Goal: Task Accomplishment & Management: Use online tool/utility

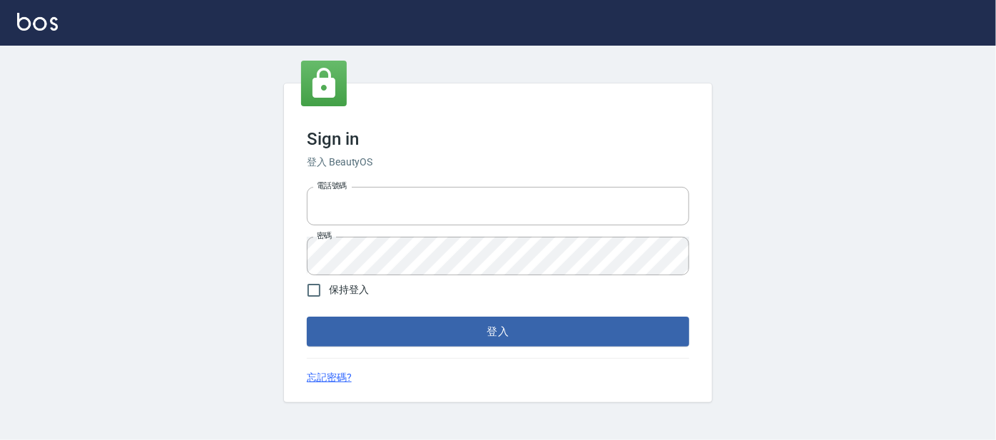
type input "0227605235"
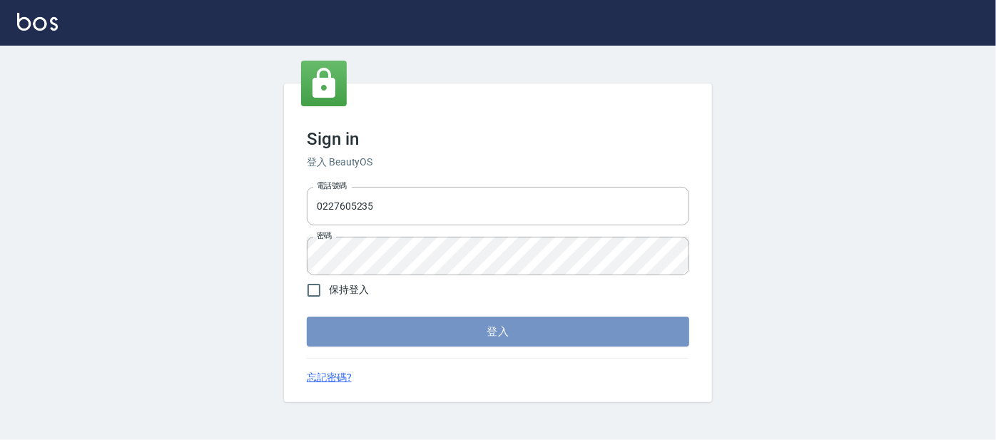
click at [388, 337] on button "登入" at bounding box center [498, 332] width 382 height 30
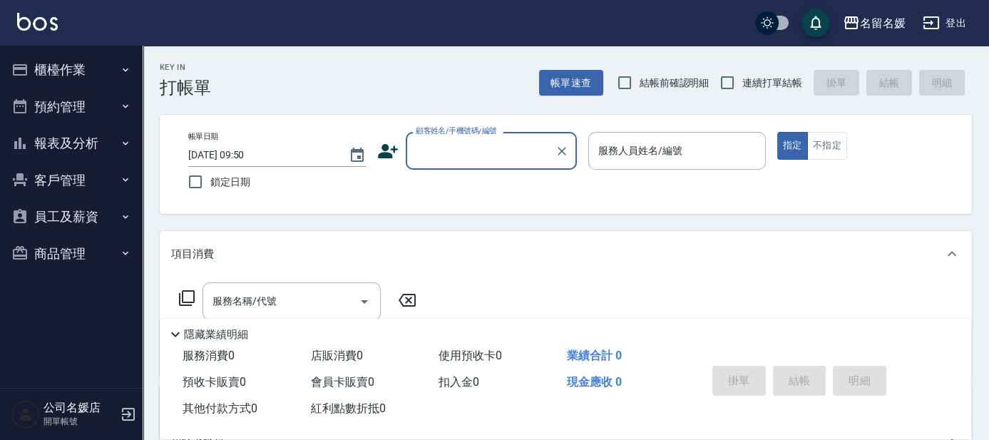
click at [95, 70] on button "櫃檯作業" at bounding box center [71, 69] width 131 height 37
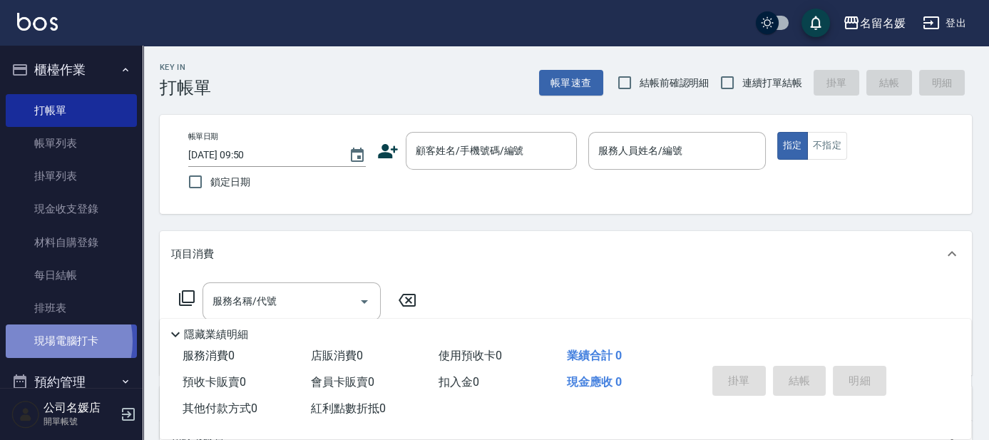
click at [47, 341] on link "現場電腦打卡" at bounding box center [71, 341] width 131 height 33
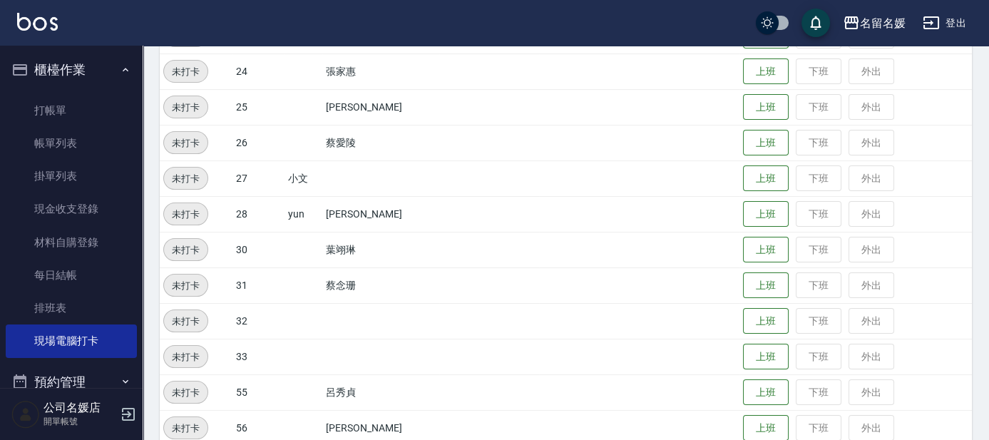
scroll to position [462, 0]
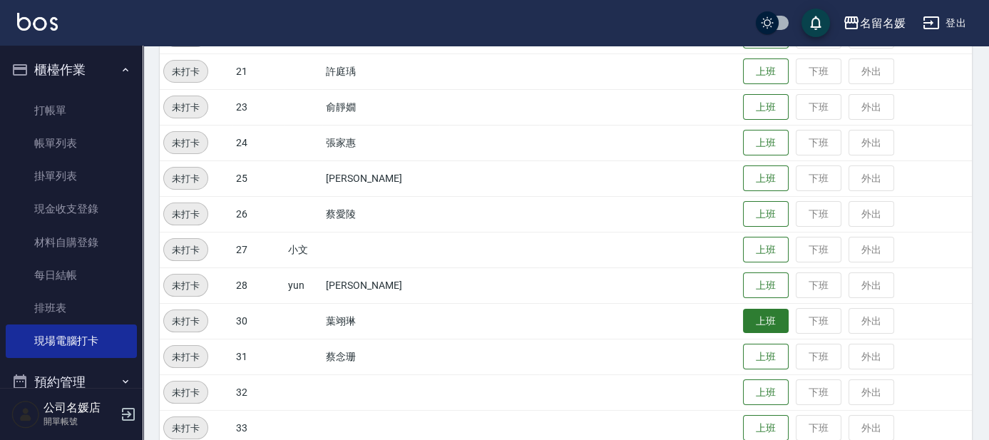
click at [760, 317] on button "上班" at bounding box center [766, 321] width 46 height 25
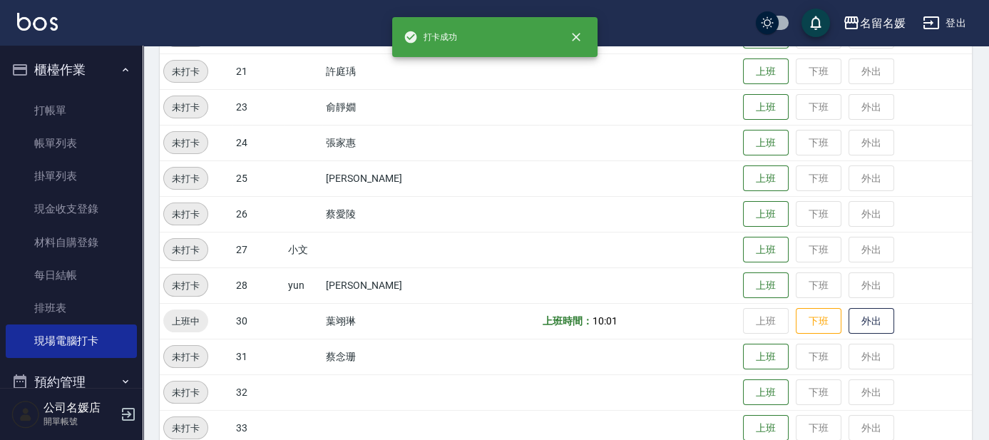
click at [753, 339] on td "上班 下班 外出" at bounding box center [856, 357] width 233 height 36
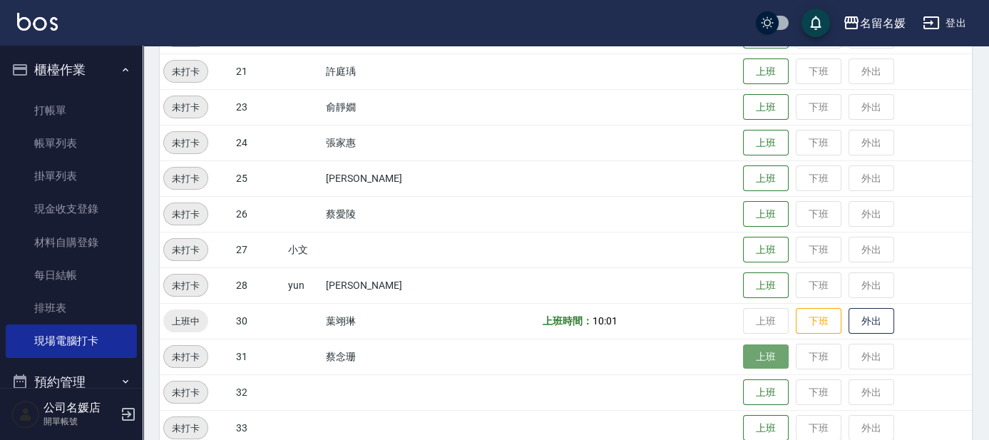
click at [745, 346] on button "上班" at bounding box center [766, 357] width 46 height 25
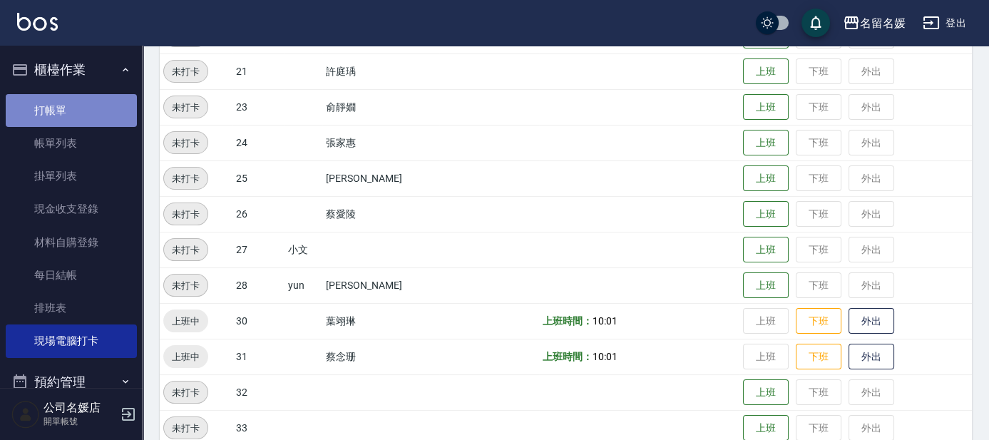
click at [76, 116] on link "打帳單" at bounding box center [71, 110] width 131 height 33
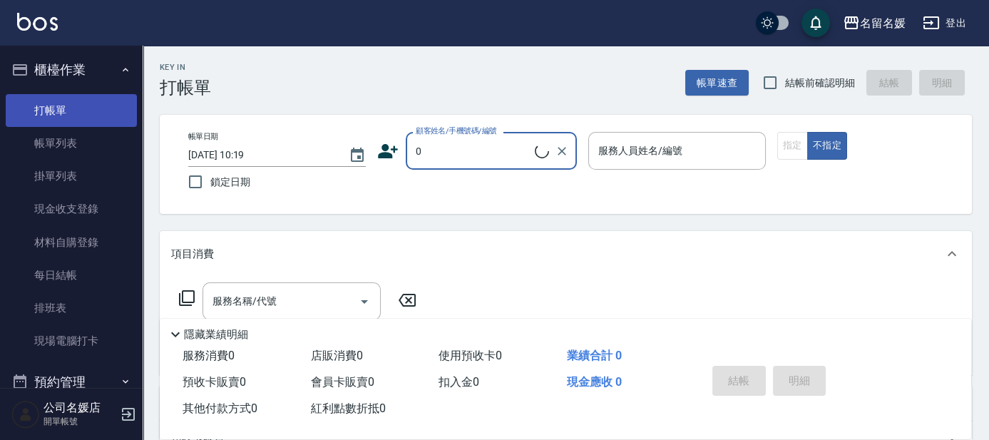
type input "0"
type input "新客人 姓名未設定/0/null"
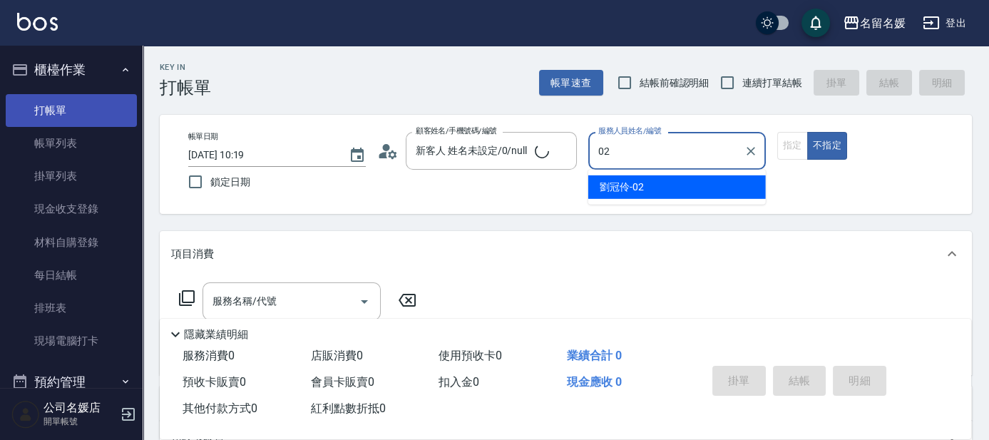
type input "02"
type button "true"
type input "劉冠伶-02"
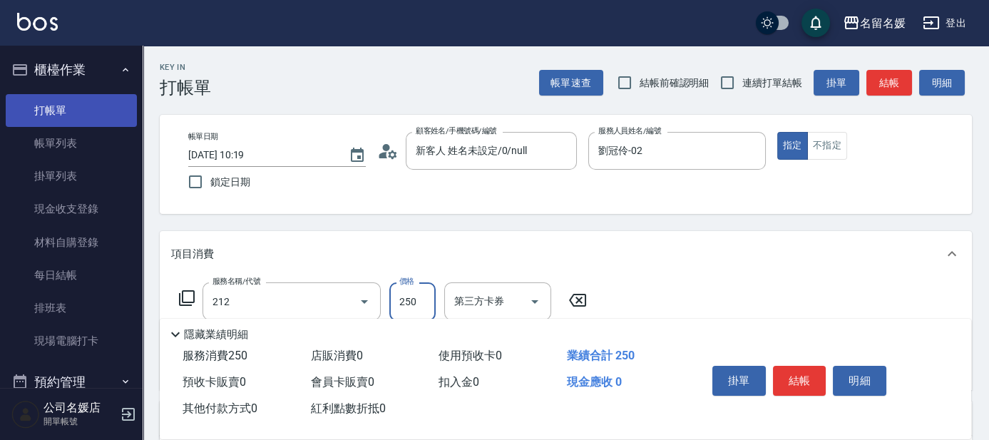
type input "洗髮券-(卡)250(212)"
type input "舊有卡券"
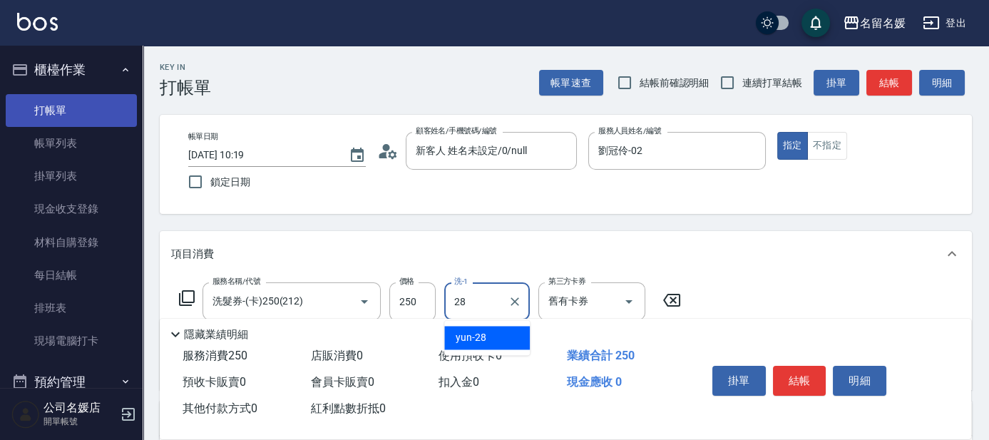
type input "yun-28"
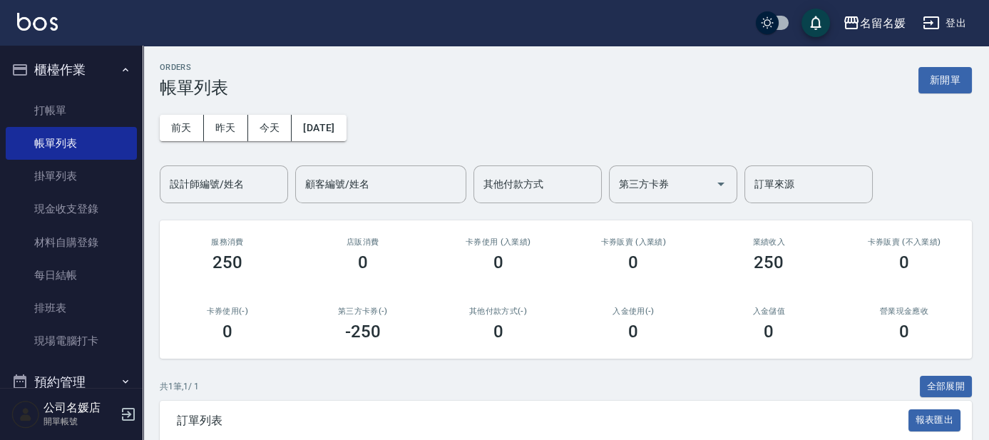
click at [78, 88] on ul "打帳單 帳單列表 掛單列表 現金收支登錄 材料自購登錄 每日結帳 排班表 現場電腦打卡" at bounding box center [71, 225] width 131 height 275
click at [74, 125] on link "打帳單" at bounding box center [71, 110] width 131 height 33
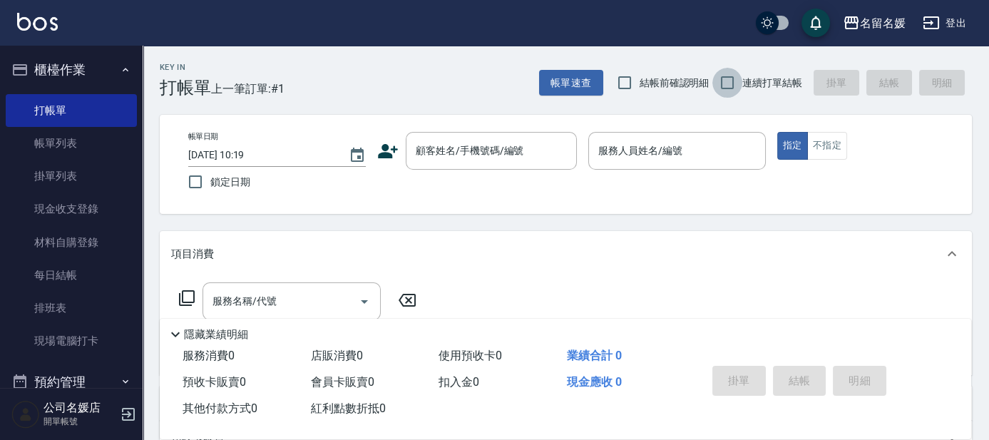
click at [728, 81] on input "連續打單結帳" at bounding box center [728, 83] width 30 height 30
checkbox input "true"
click at [621, 85] on input "結帳前確認明細" at bounding box center [625, 83] width 30 height 30
checkbox input "true"
click at [193, 180] on input "鎖定日期" at bounding box center [195, 182] width 30 height 30
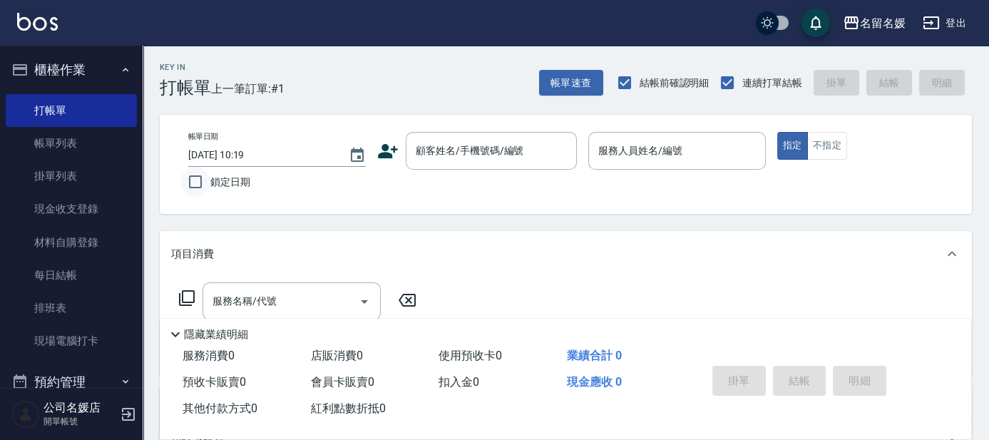
checkbox input "true"
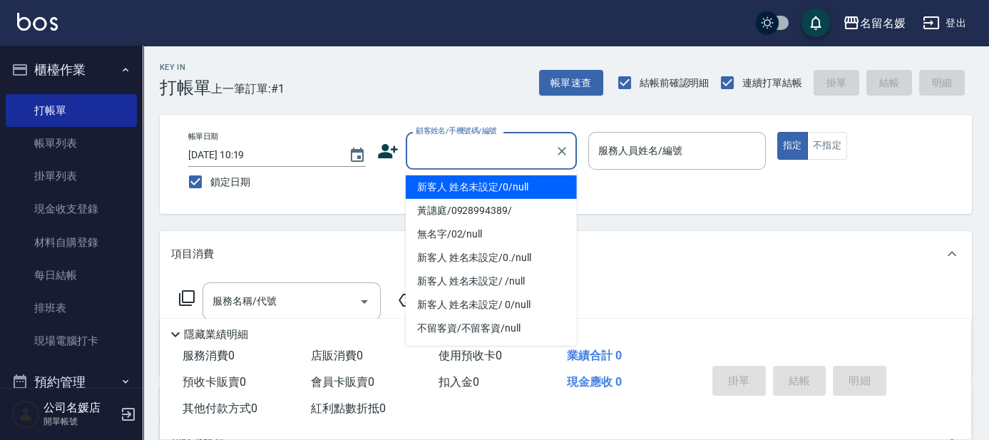
click at [489, 153] on input "顧客姓名/手機號碼/編號" at bounding box center [480, 150] width 137 height 25
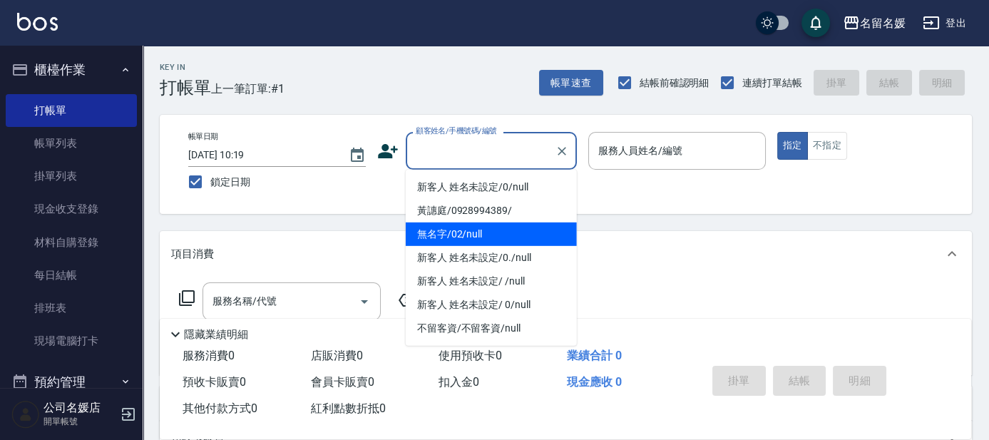
click at [480, 227] on li "無名字/02/null" at bounding box center [491, 235] width 171 height 24
type input "無名字/02/null"
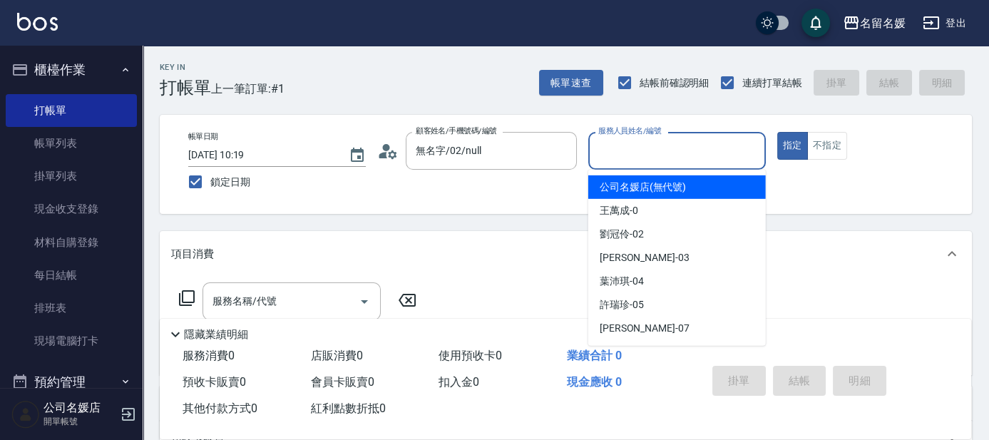
click at [673, 153] on input "服務人員姓名/編號" at bounding box center [677, 150] width 165 height 25
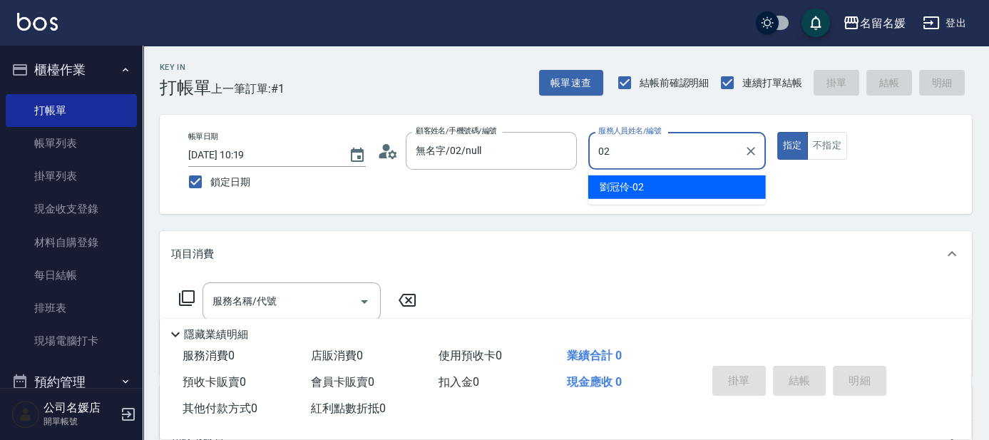
type input "02"
type button "true"
type input "劉冠伶-02"
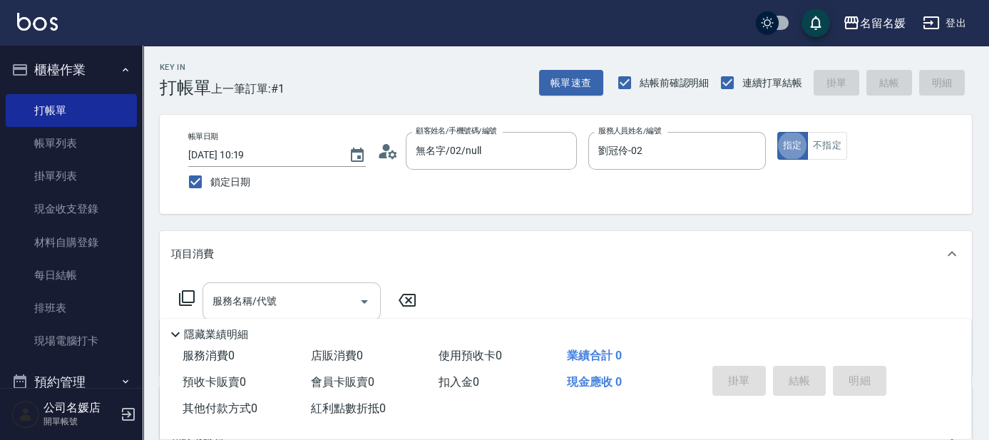
click at [306, 296] on input "服務名稱/代號" at bounding box center [281, 301] width 144 height 25
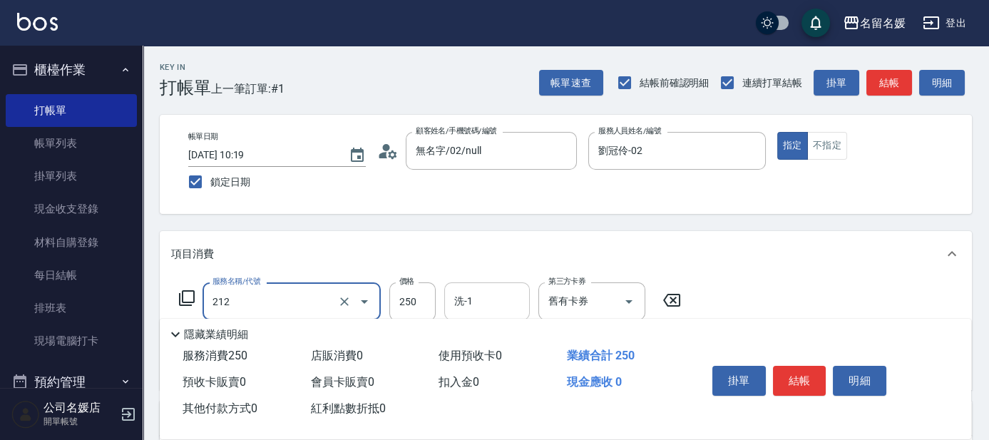
click at [501, 297] on input "洗-1" at bounding box center [487, 301] width 73 height 25
type input "洗髮券-(卡)250(212)"
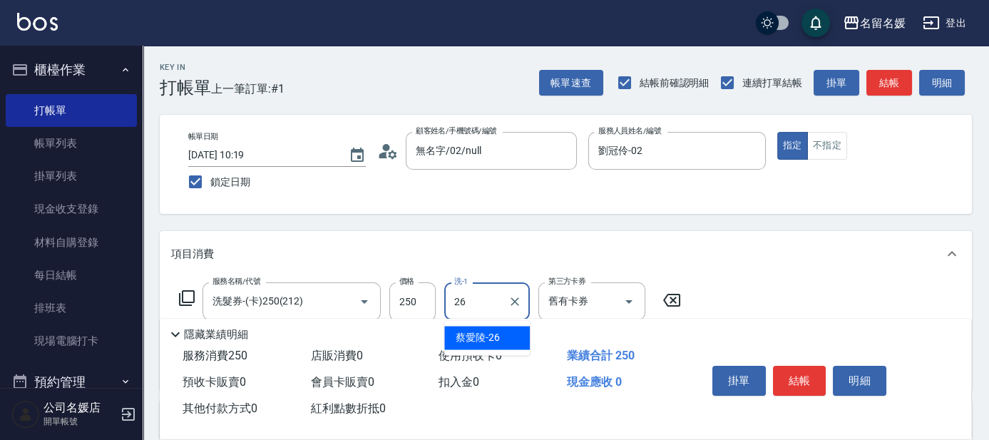
type input "蔡愛陵-26"
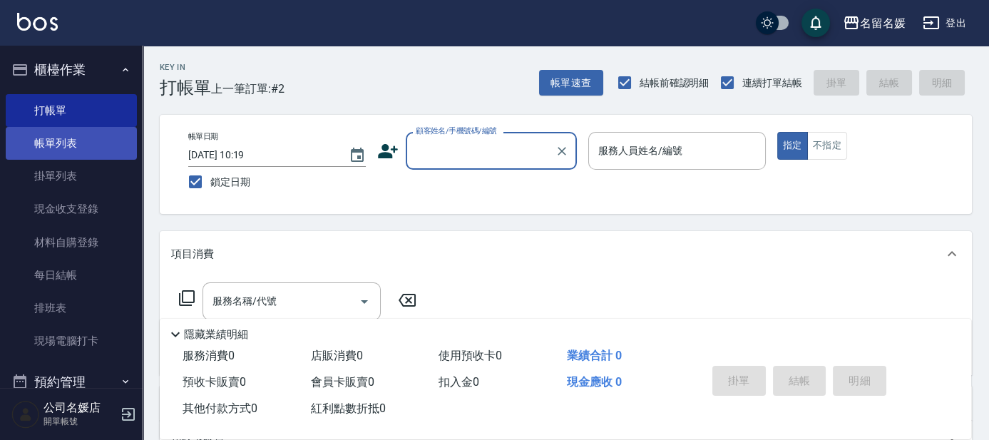
click at [75, 139] on link "帳單列表" at bounding box center [71, 143] width 131 height 33
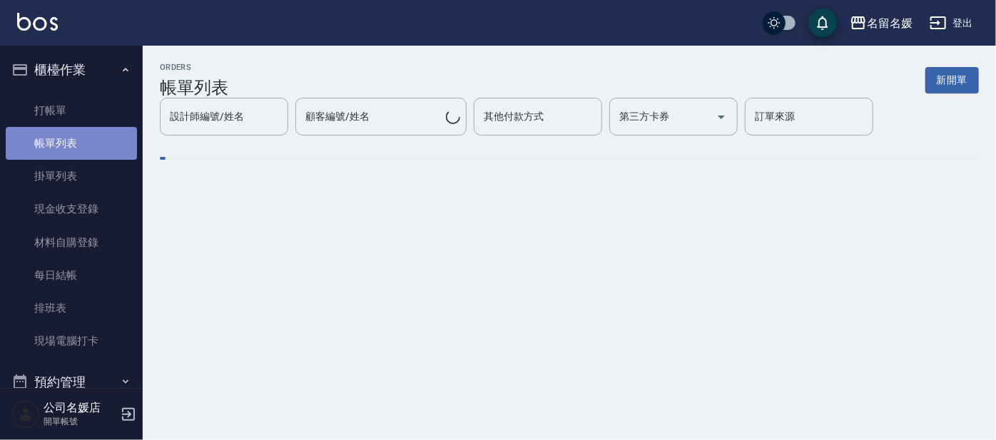
click at [75, 139] on link "帳單列表" at bounding box center [71, 143] width 131 height 33
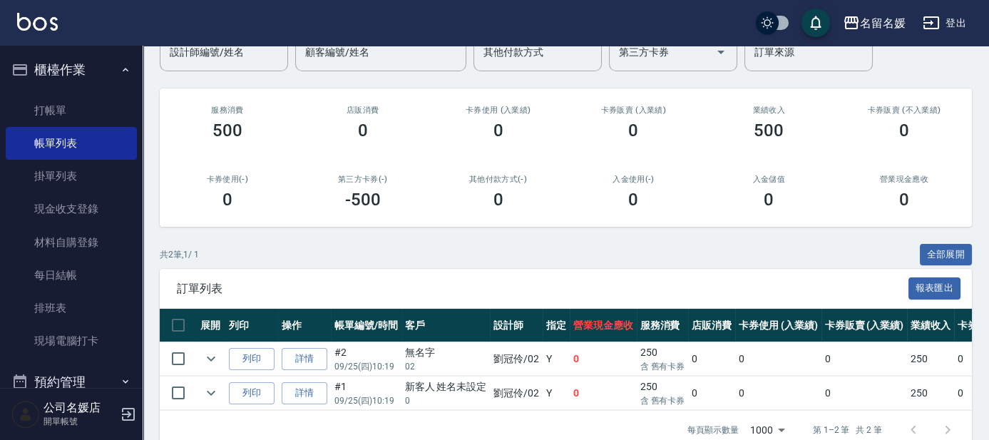
scroll to position [168, 0]
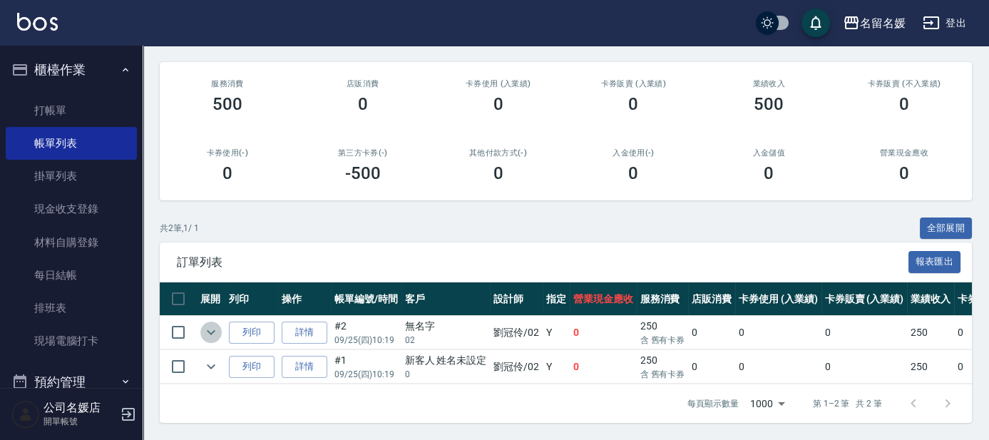
click at [210, 325] on icon "expand row" at bounding box center [211, 332] width 17 height 17
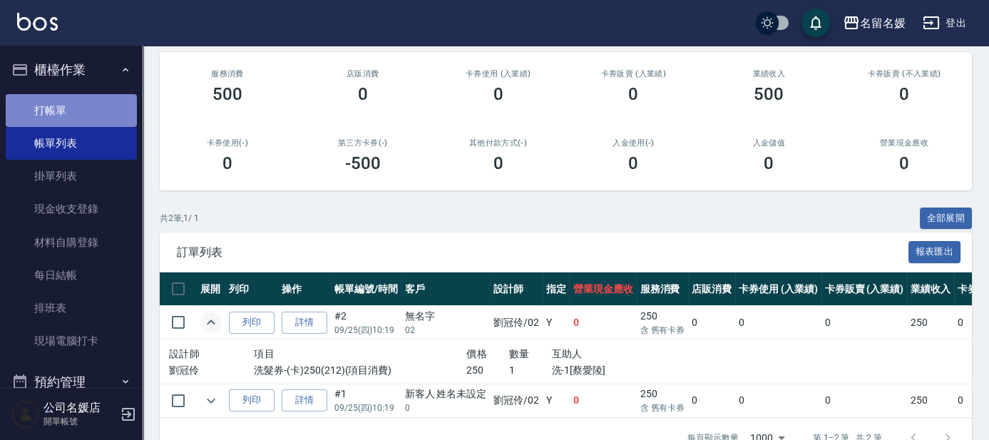
click at [72, 106] on link "打帳單" at bounding box center [71, 110] width 131 height 33
